Goal: Transaction & Acquisition: Purchase product/service

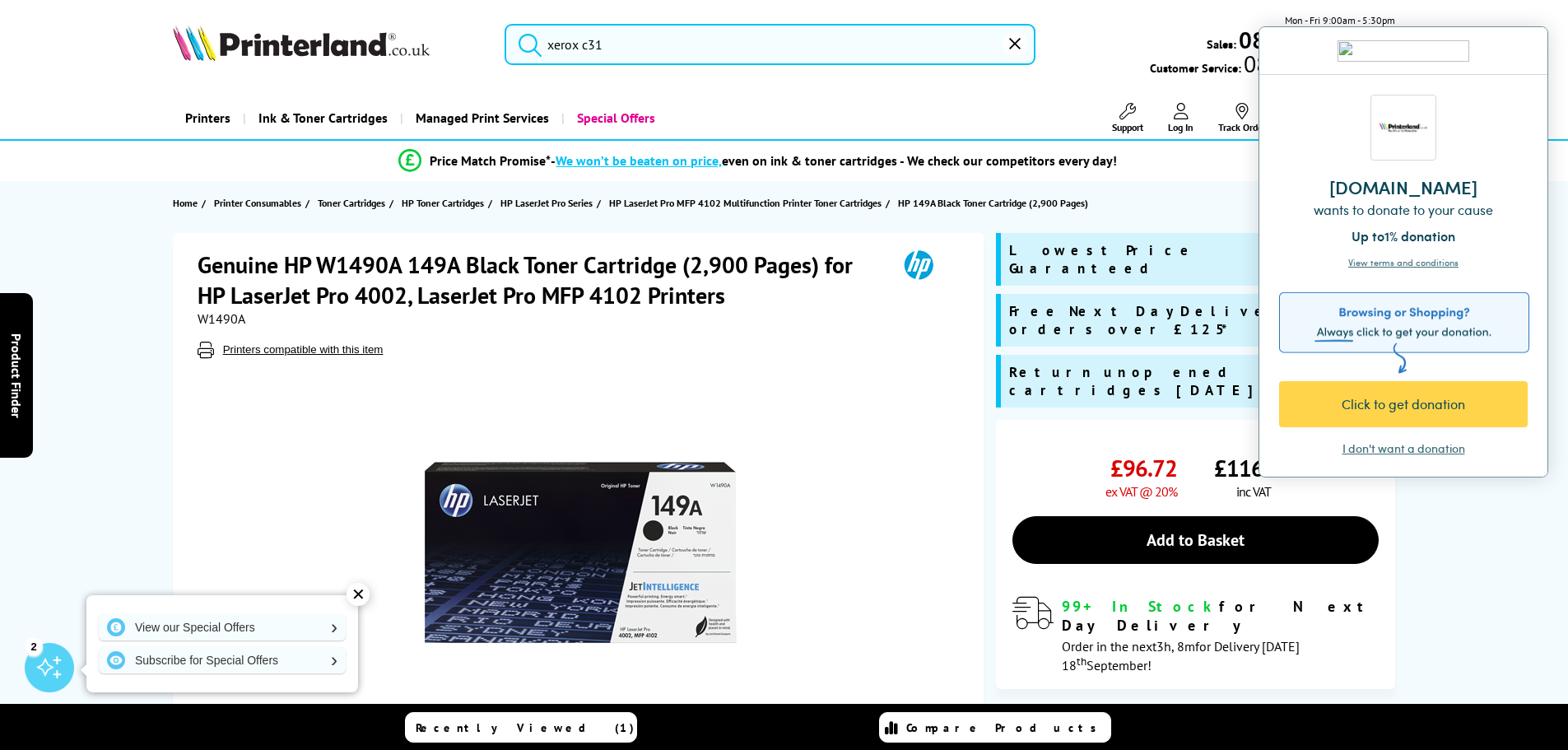
click at [1460, 449] on div "I don't want a donation" at bounding box center [1403, 448] width 123 height 16
